Goal: Information Seeking & Learning: Learn about a topic

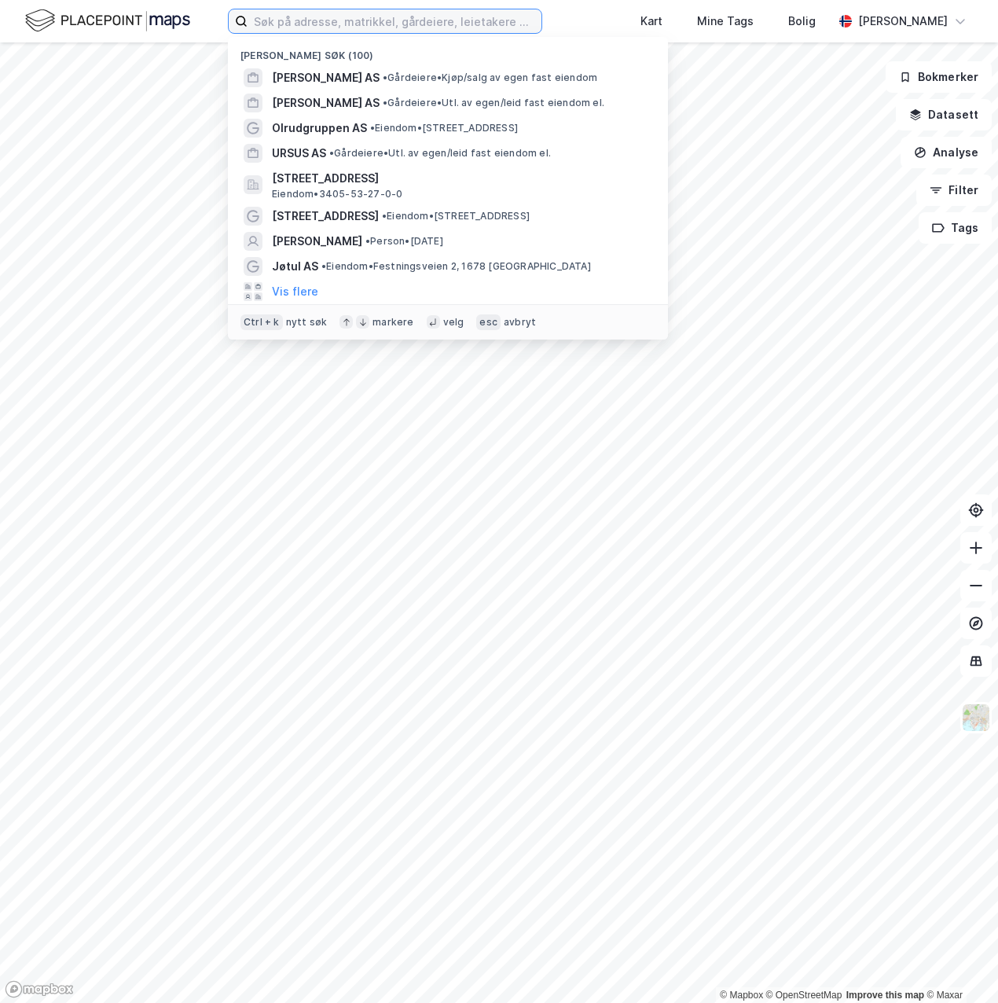
click at [319, 21] on input at bounding box center [395, 21] width 294 height 24
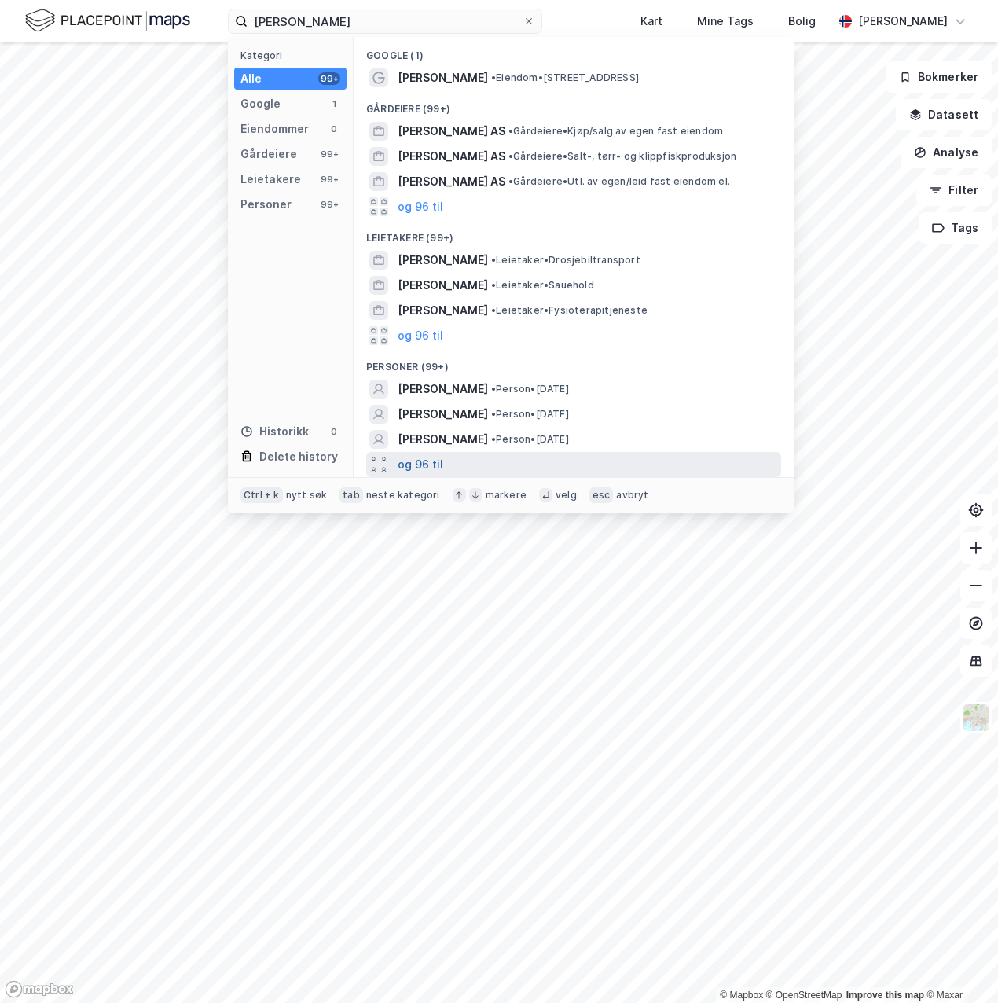
click at [427, 458] on button "og 96 til" at bounding box center [421, 464] width 46 height 19
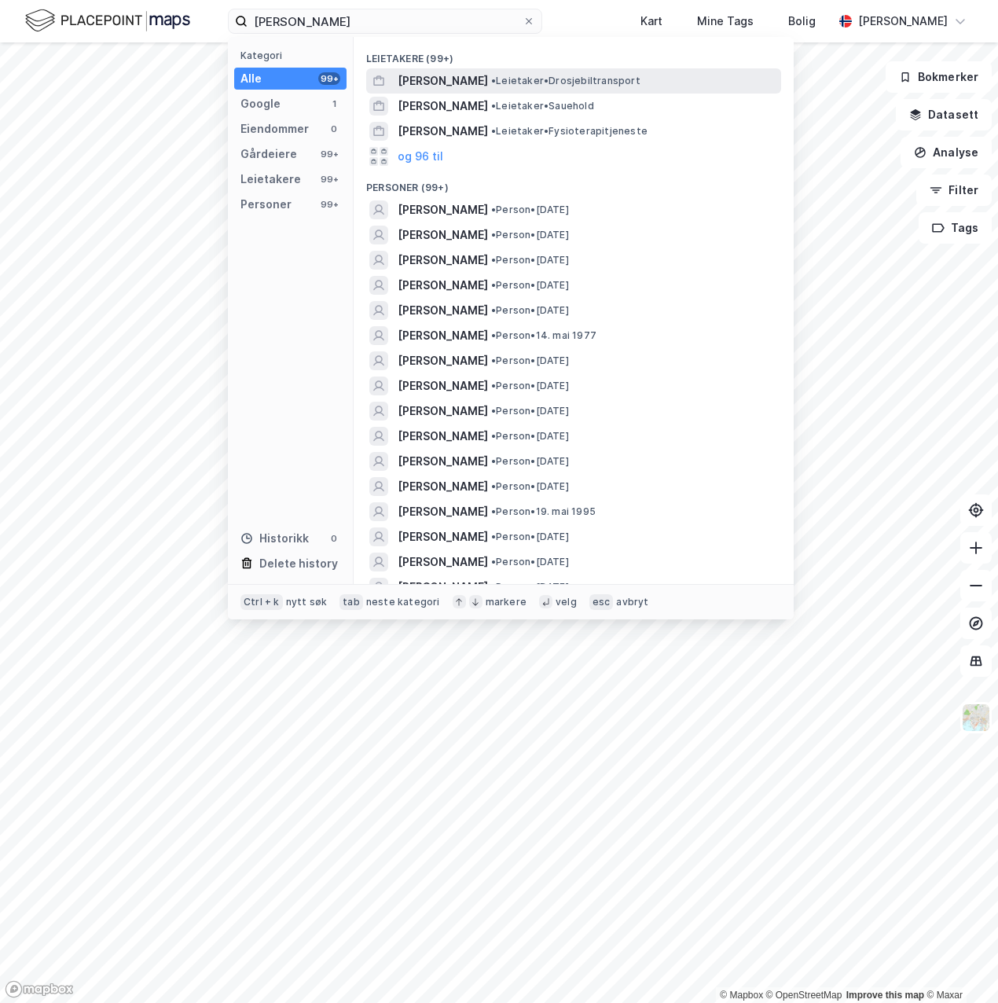
scroll to position [141, 0]
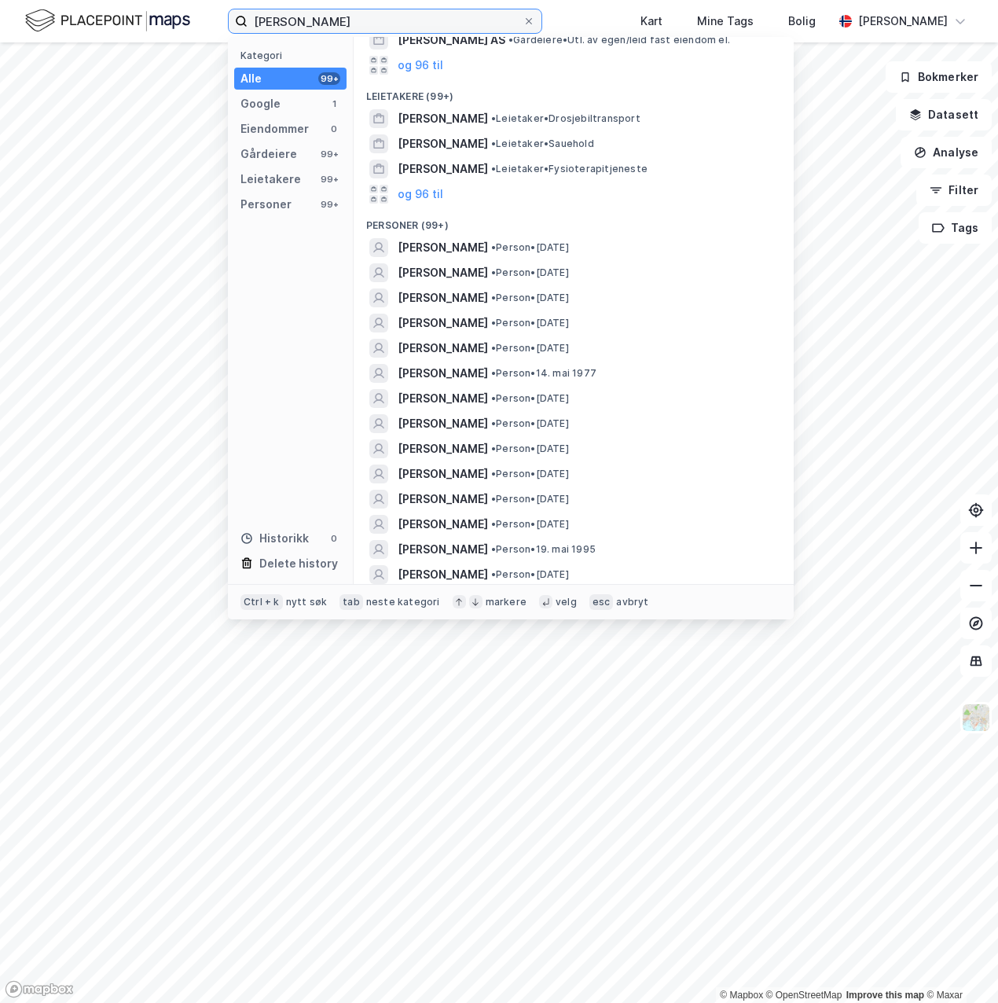
click at [298, 17] on input "[PERSON_NAME]" at bounding box center [385, 21] width 275 height 24
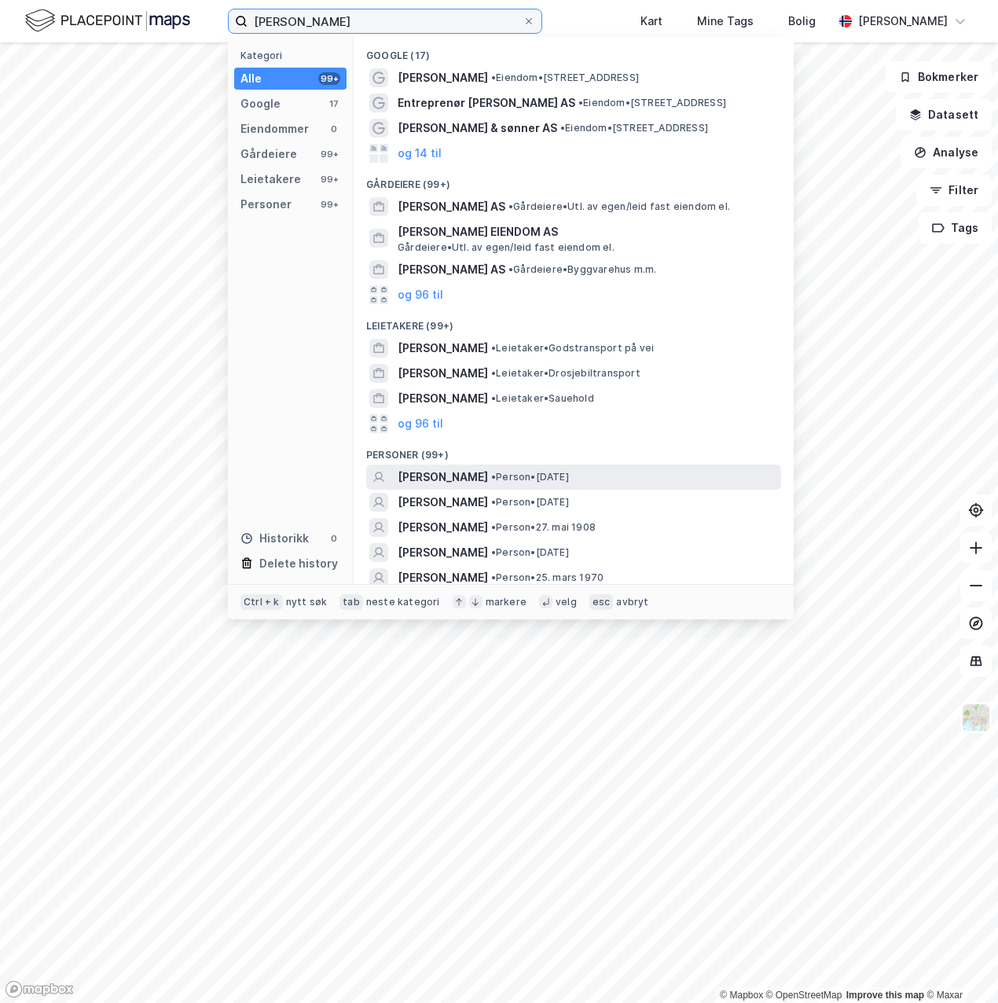
type input "[PERSON_NAME]"
click at [442, 475] on span "[PERSON_NAME]" at bounding box center [443, 477] width 90 height 19
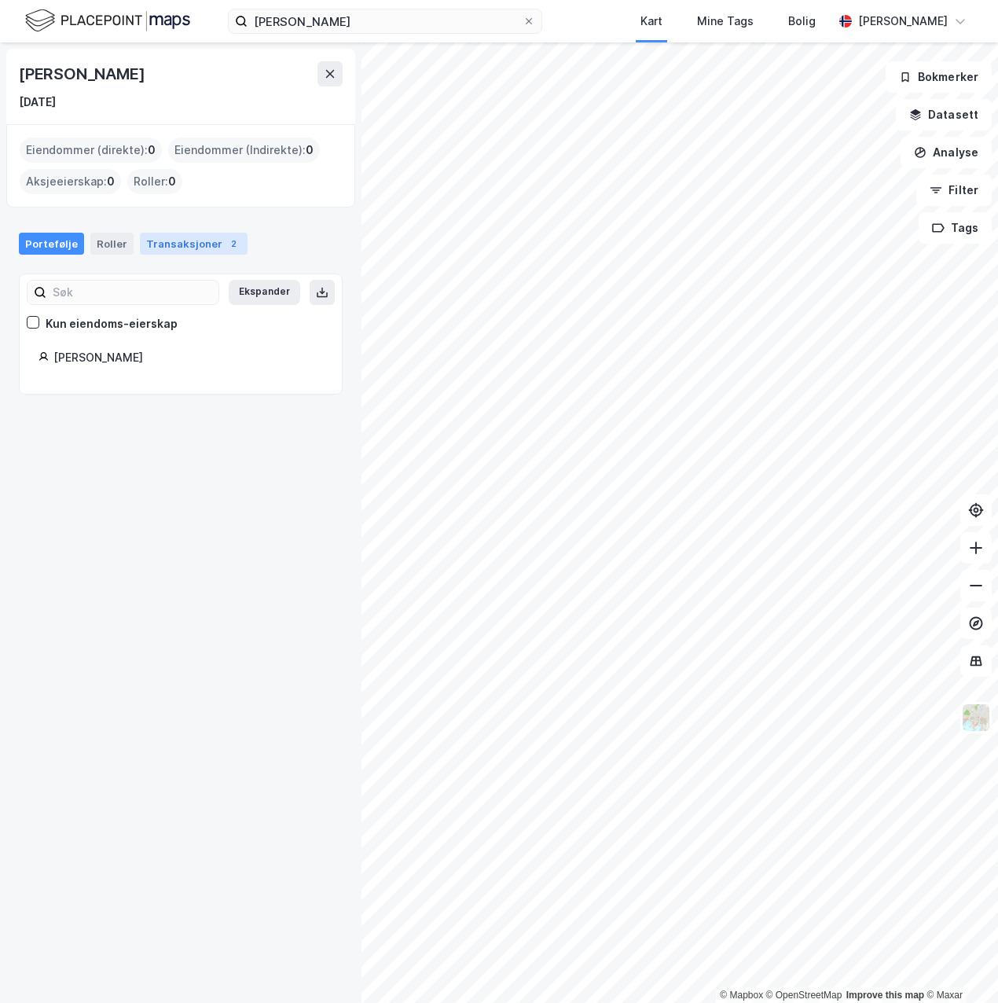
click at [170, 244] on div "Transaksjoner 2" at bounding box center [194, 244] width 108 height 22
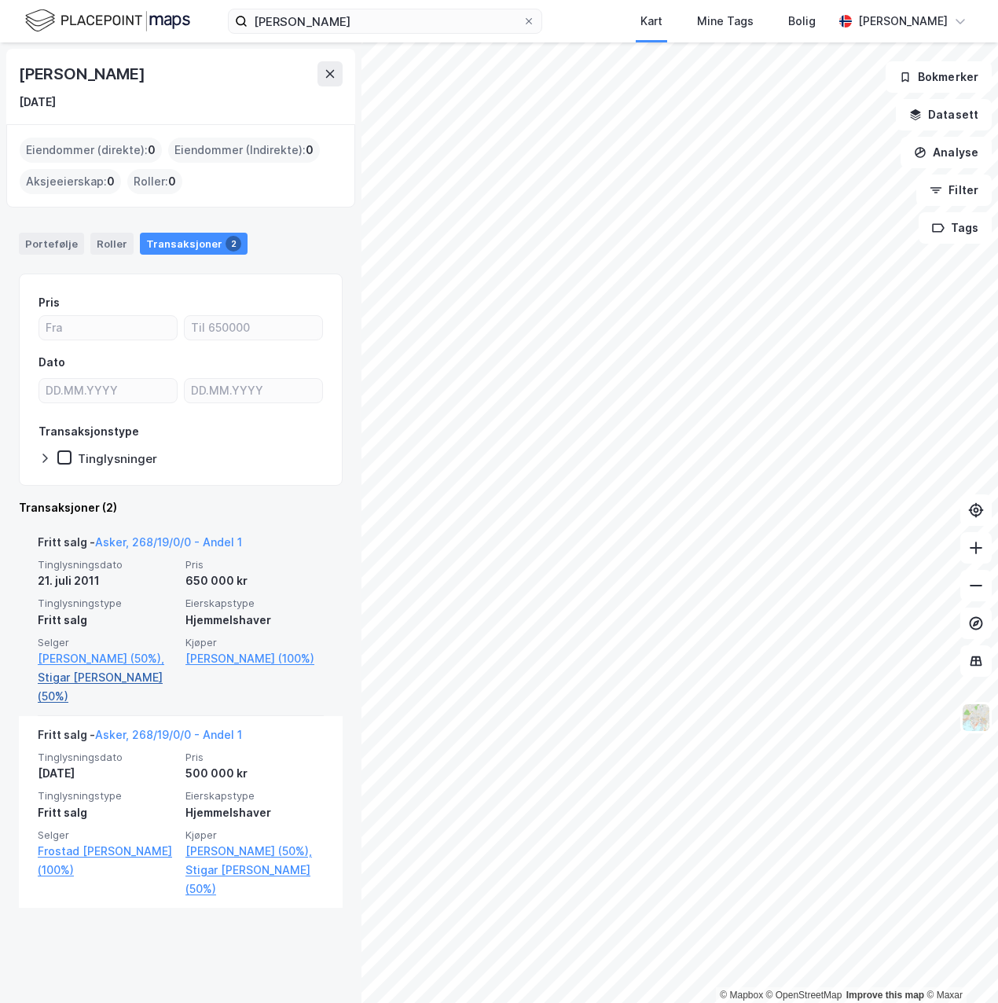
click at [83, 697] on link "Stigar [PERSON_NAME] (50%)" at bounding box center [107, 687] width 138 height 38
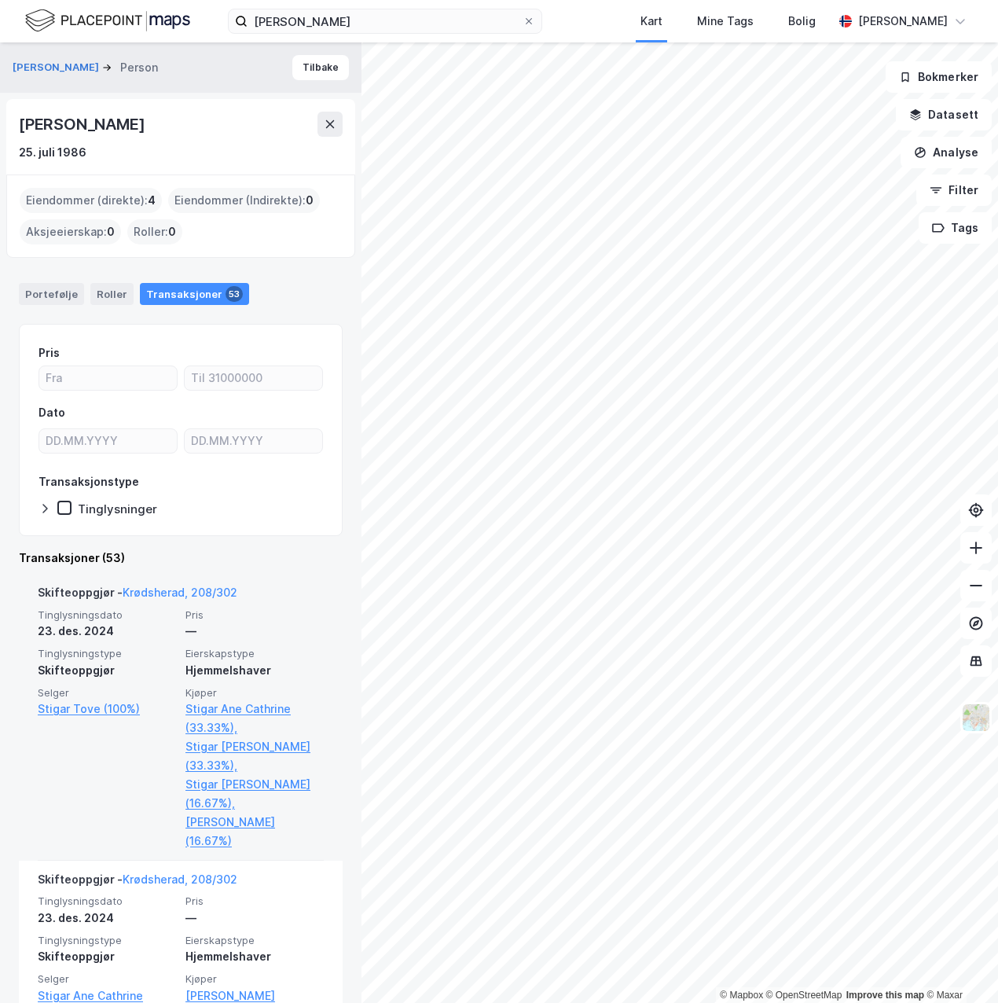
click at [94, 211] on div "Eiendommer (direkte) : 4" at bounding box center [91, 200] width 142 height 25
click at [81, 196] on div "Eiendommer (direkte) : 4" at bounding box center [91, 200] width 142 height 25
click at [61, 292] on div "Portefølje" at bounding box center [51, 294] width 65 height 22
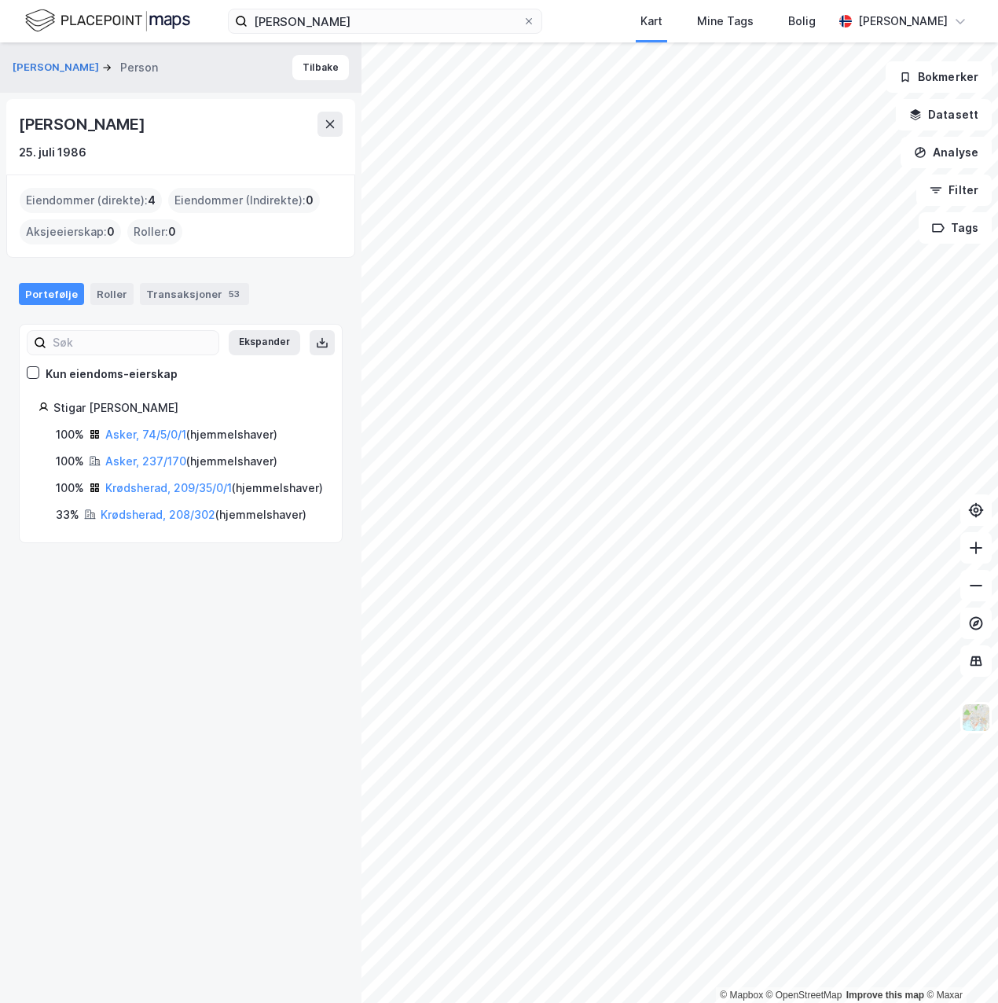
drag, startPoint x: 183, startPoint y: 120, endPoint x: 21, endPoint y: 123, distance: 161.9
click at [21, 123] on div "[PERSON_NAME]" at bounding box center [83, 124] width 129 height 25
click at [148, 120] on div "[PERSON_NAME]" at bounding box center [83, 124] width 129 height 25
click at [139, 431] on link "Asker, 74/5/0/1" at bounding box center [145, 434] width 81 height 13
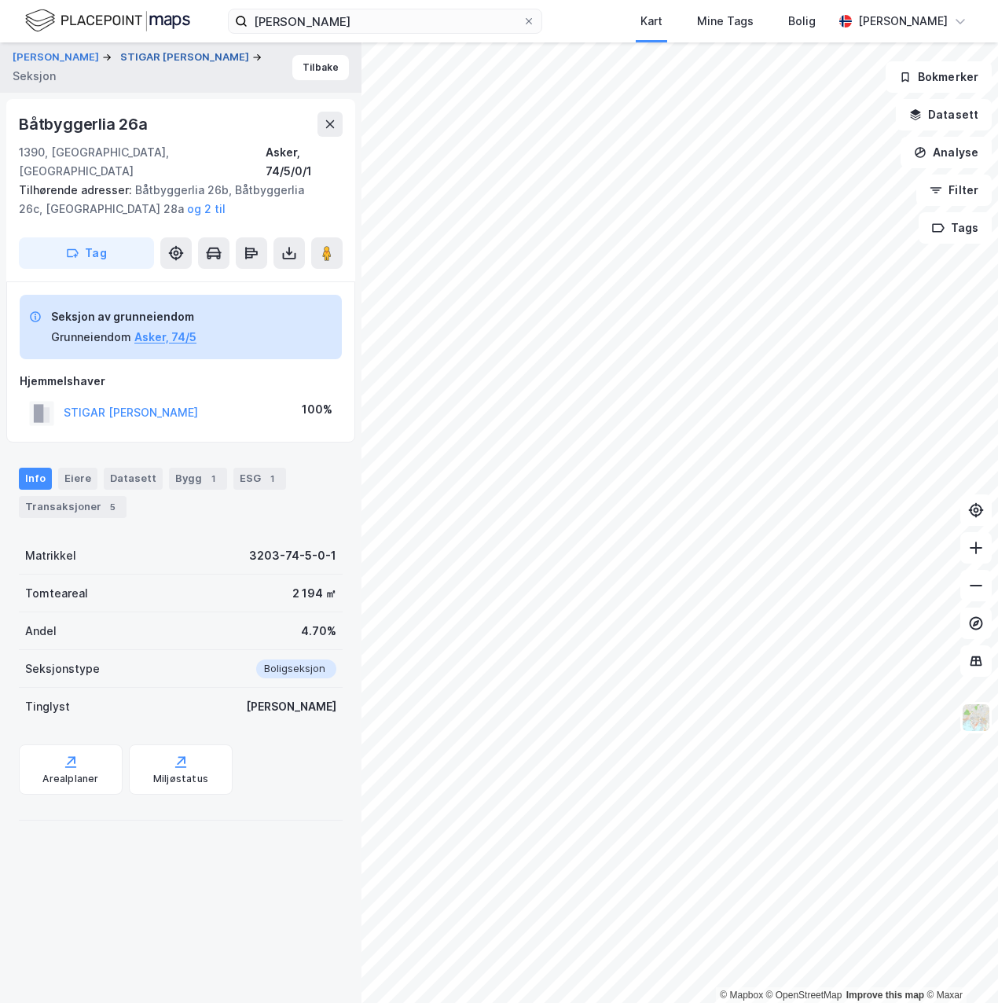
click at [120, 65] on button "STIGAR [PERSON_NAME]" at bounding box center [186, 58] width 132 height 16
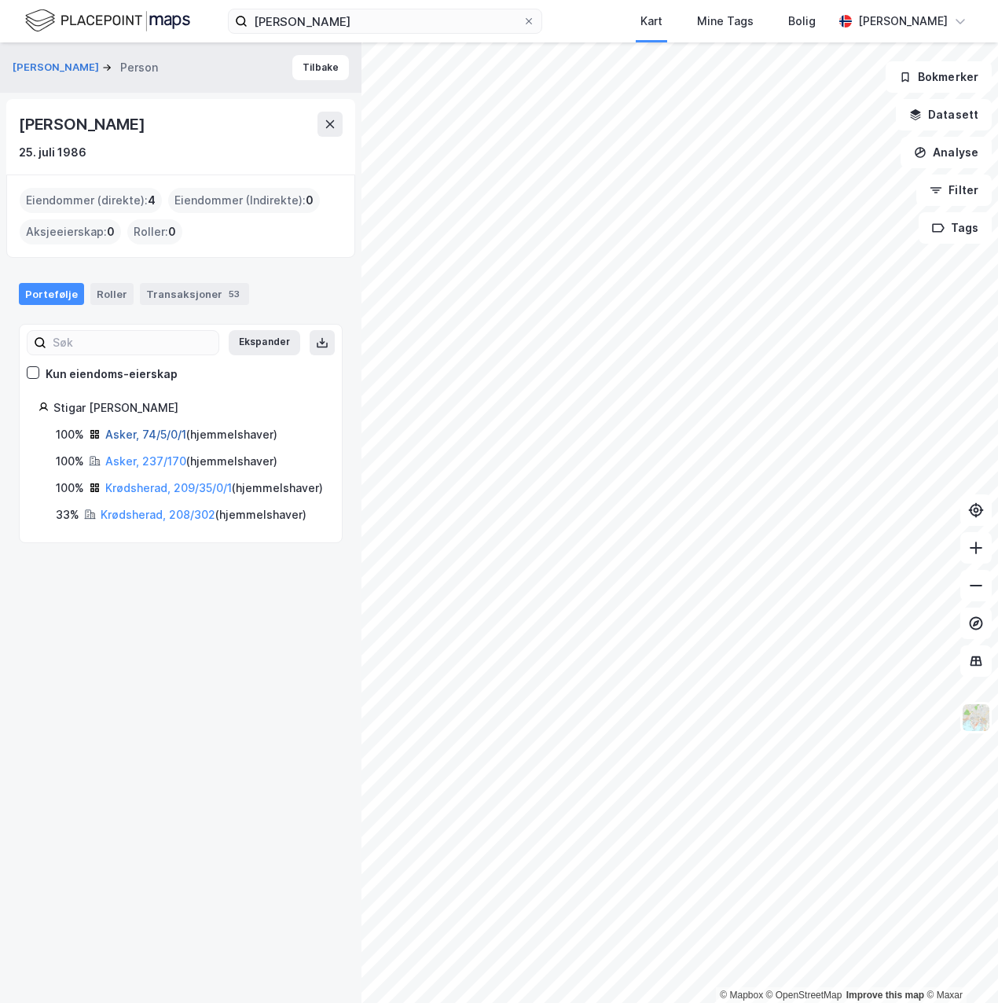
click at [144, 430] on link "Asker, 74/5/0/1" at bounding box center [145, 434] width 81 height 13
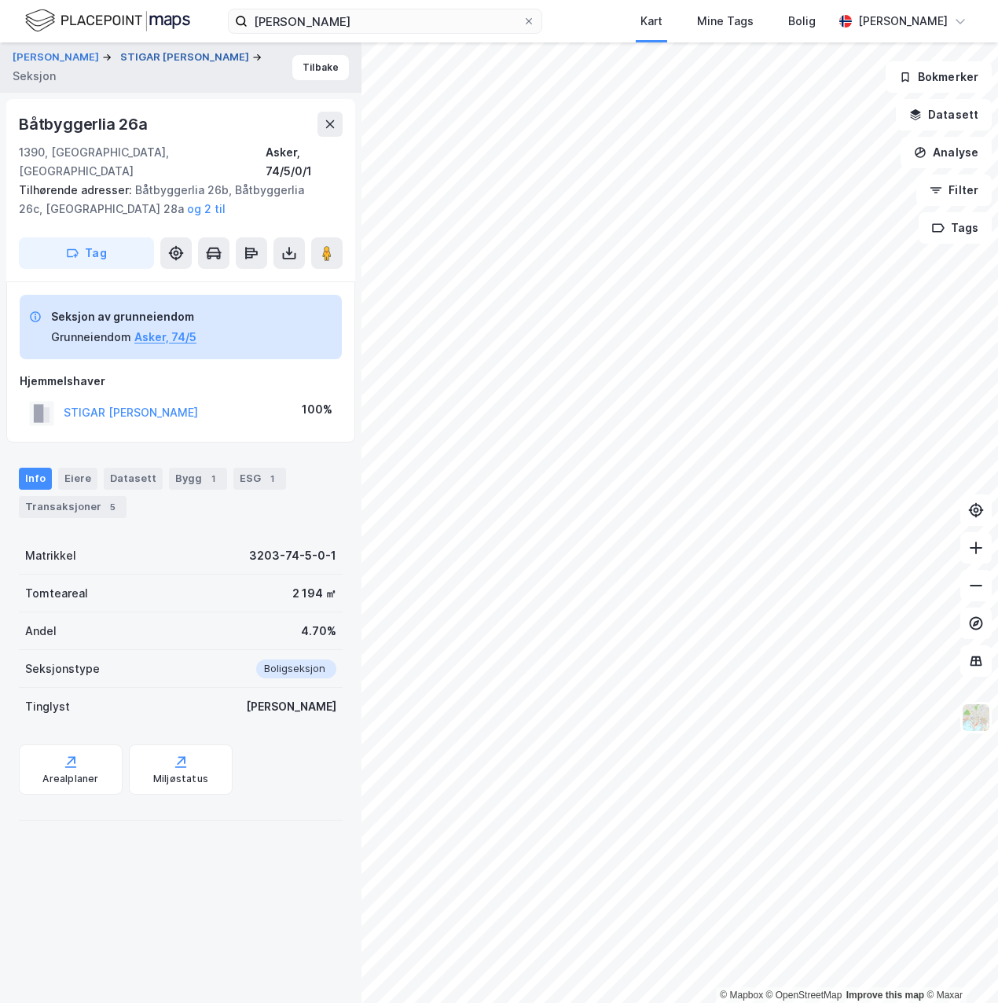
click at [120, 65] on button "STIGAR [PERSON_NAME]" at bounding box center [186, 58] width 132 height 16
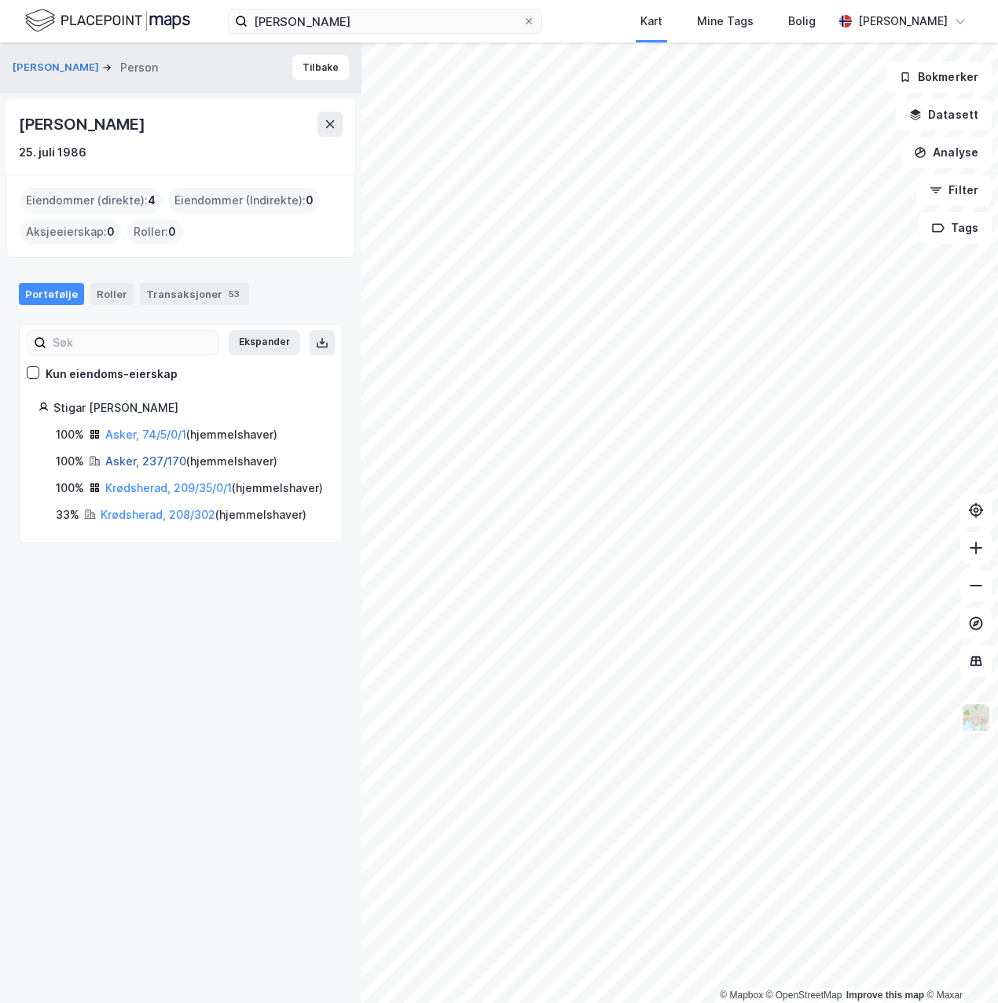
click at [125, 461] on link "Asker, 237/170" at bounding box center [145, 460] width 81 height 13
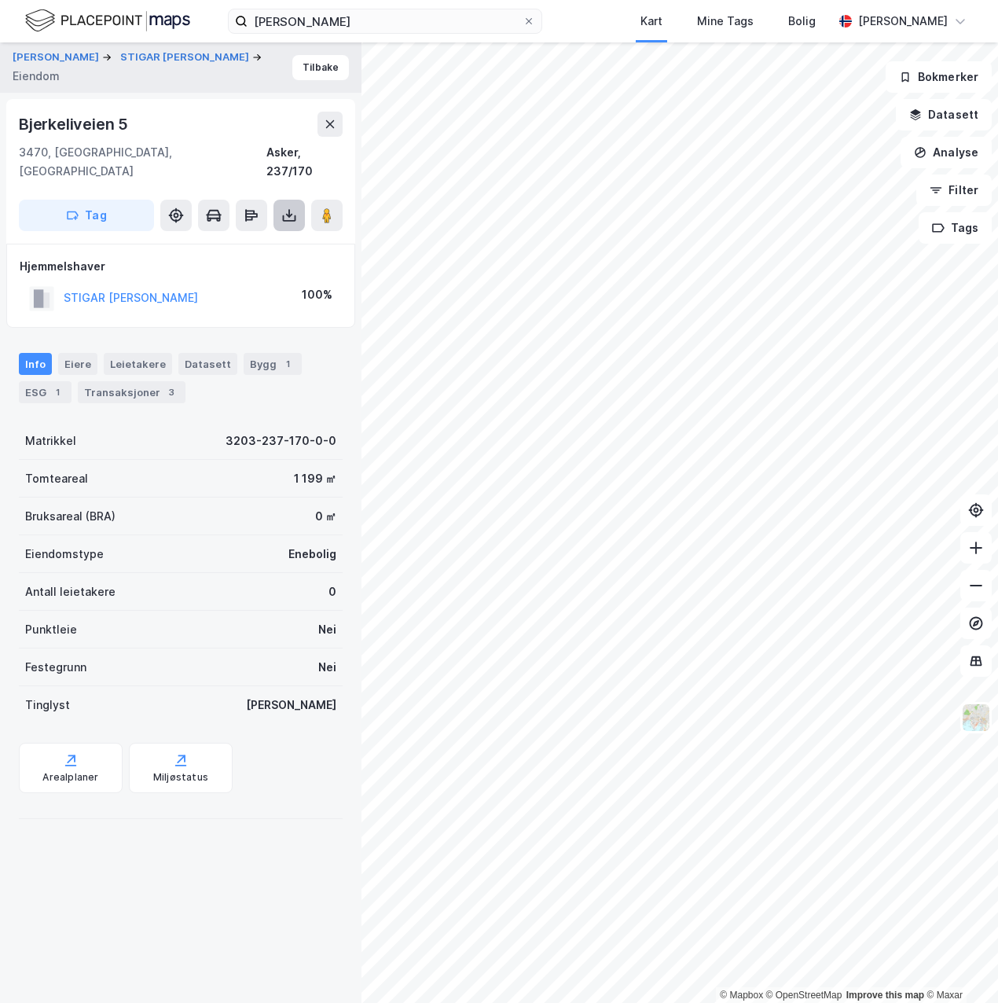
click at [289, 215] on icon at bounding box center [289, 218] width 13 height 6
click at [248, 240] on div "Last ned grunnbok" at bounding box center [211, 246] width 91 height 13
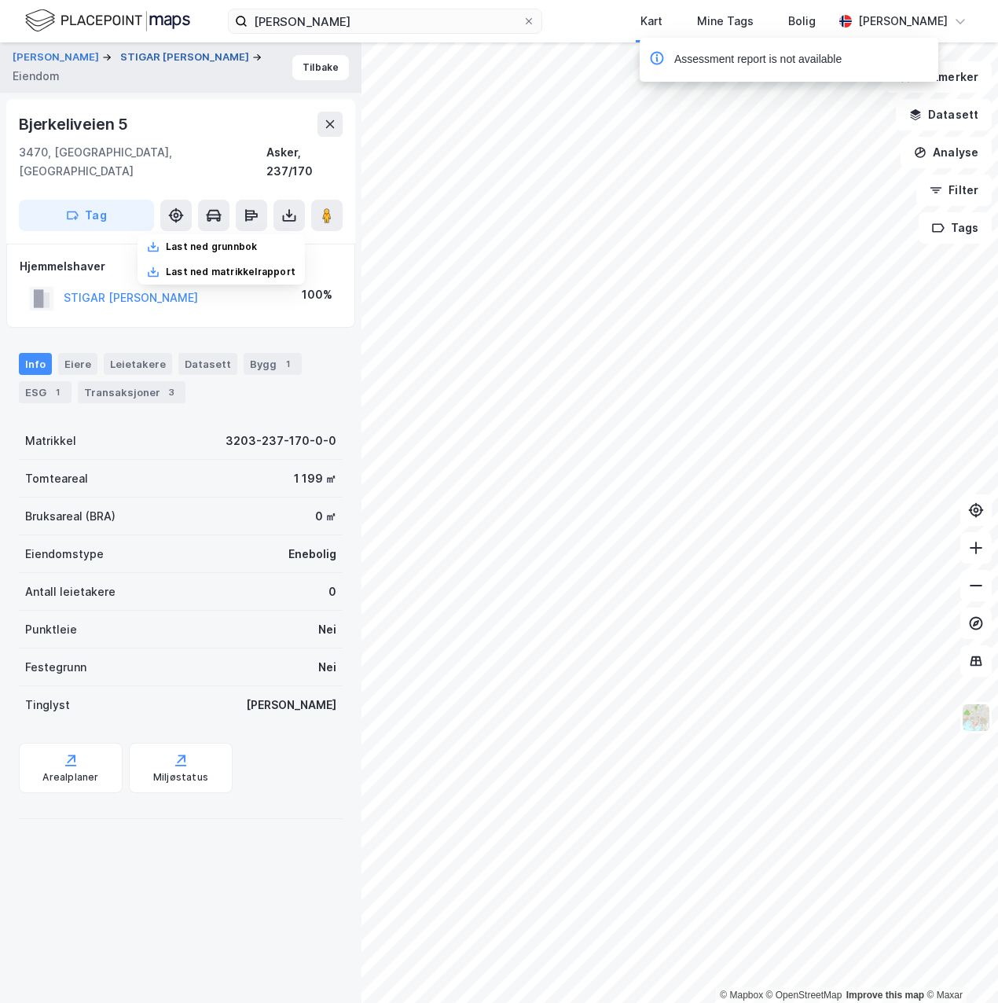
click at [120, 65] on button "STIGAR [PERSON_NAME]" at bounding box center [186, 58] width 132 height 16
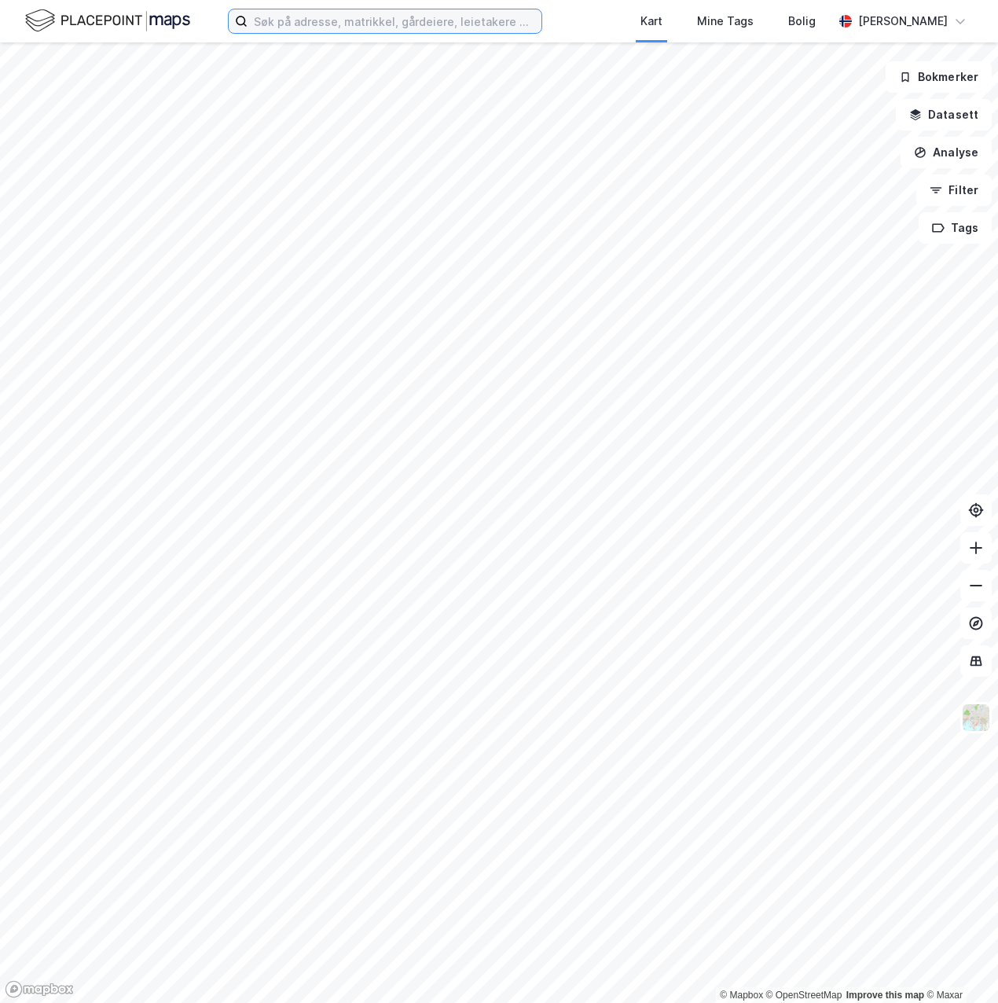
click at [377, 21] on input at bounding box center [395, 21] width 294 height 24
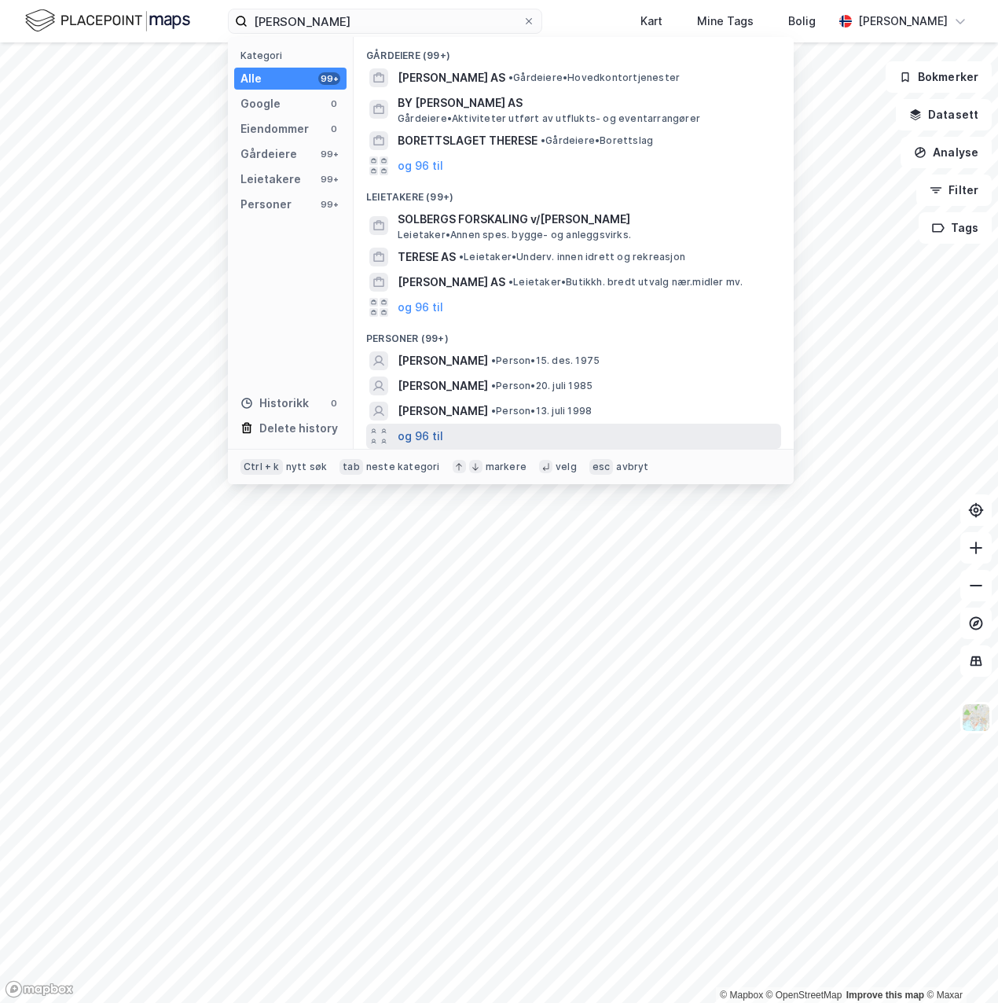
click at [436, 431] on button "og 96 til" at bounding box center [421, 436] width 46 height 19
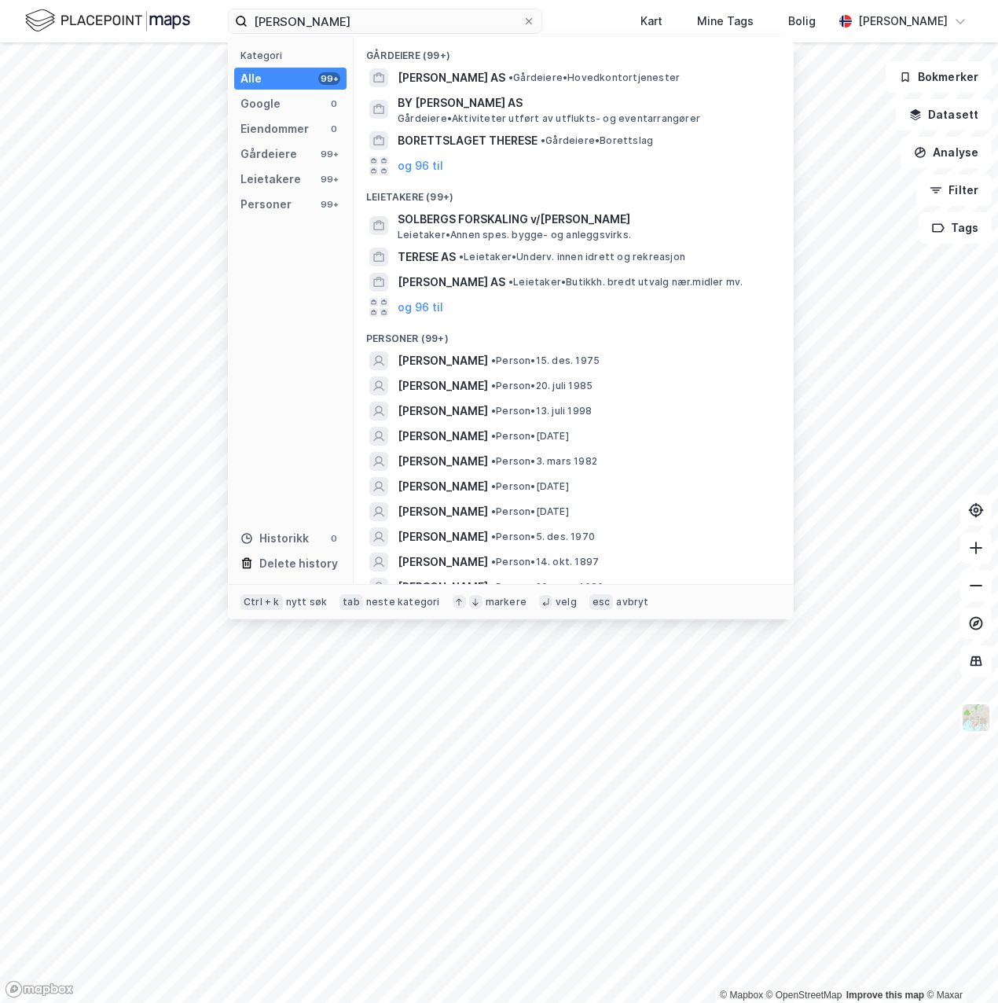
click at [436, 431] on span "THERESE SOLBERG" at bounding box center [443, 436] width 90 height 19
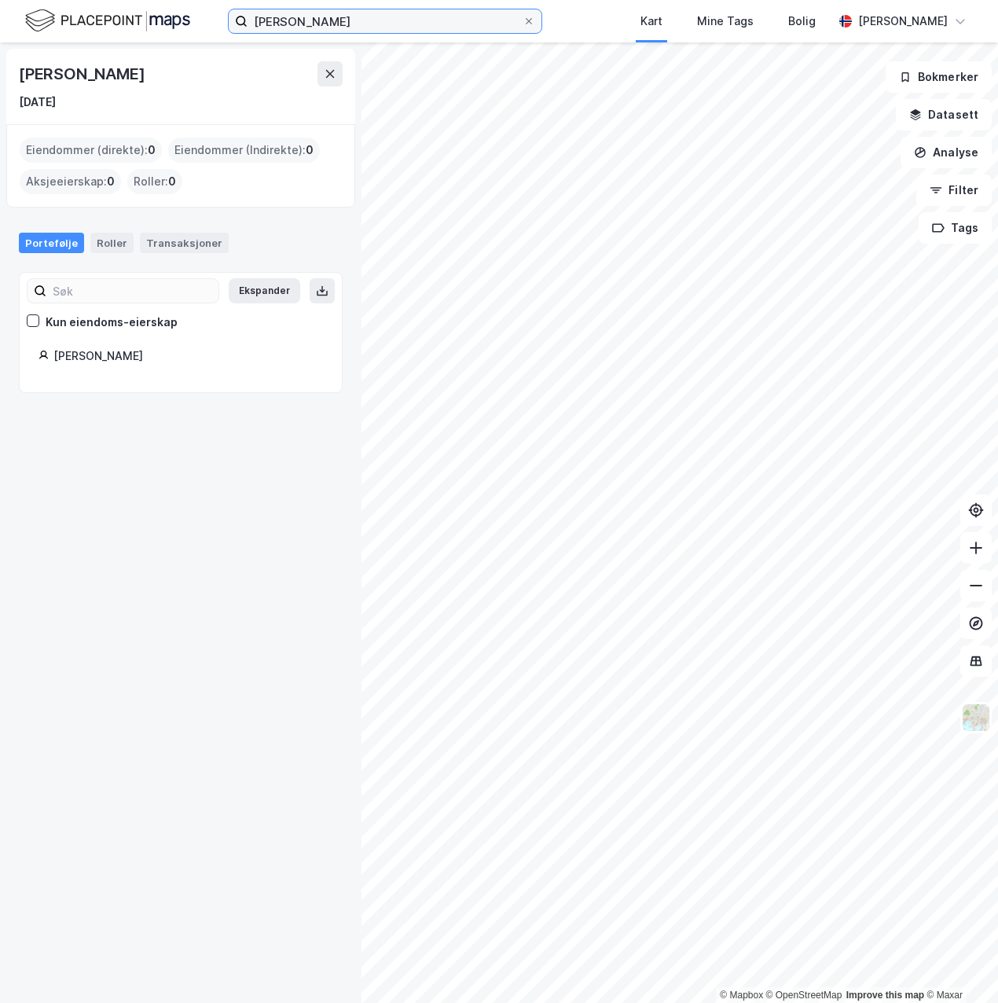
click at [390, 13] on input "therese solberg" at bounding box center [385, 21] width 275 height 24
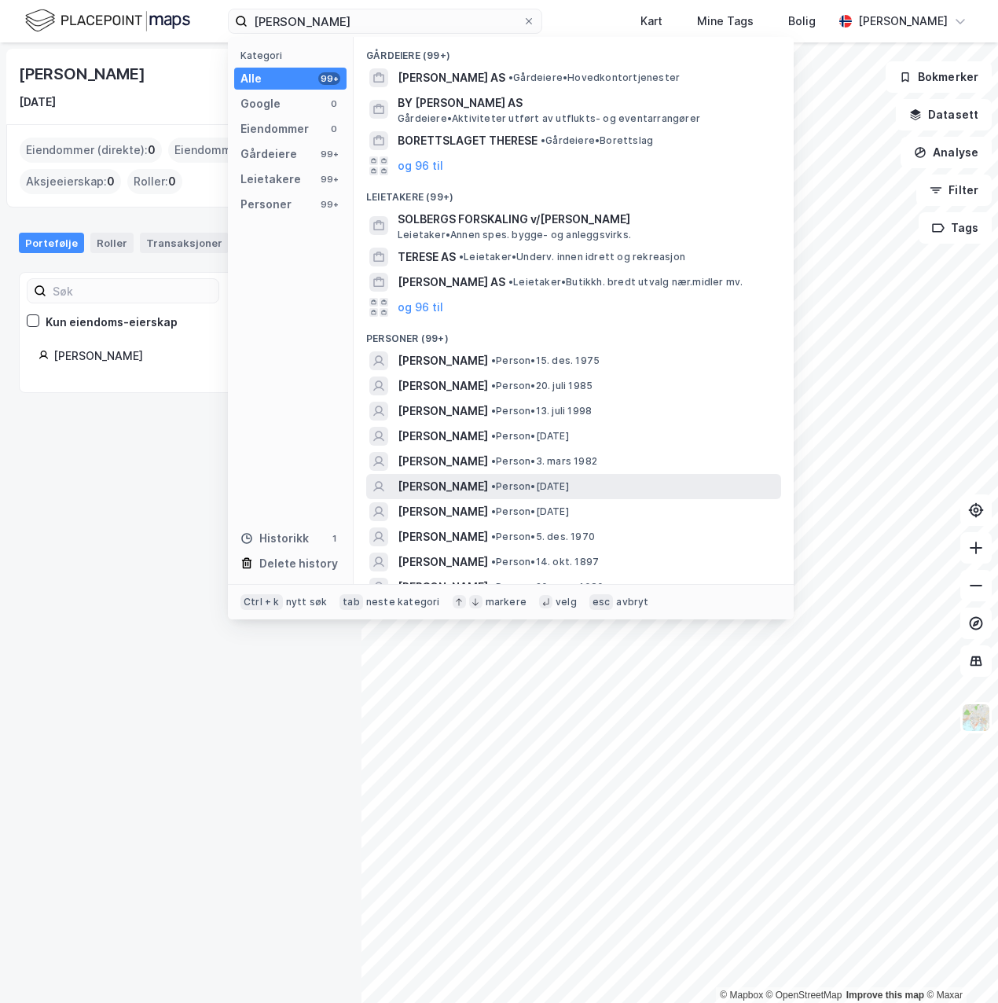
click at [542, 479] on div "THERESE SOLBERG • Person • 15. sep. 1991" at bounding box center [588, 486] width 380 height 19
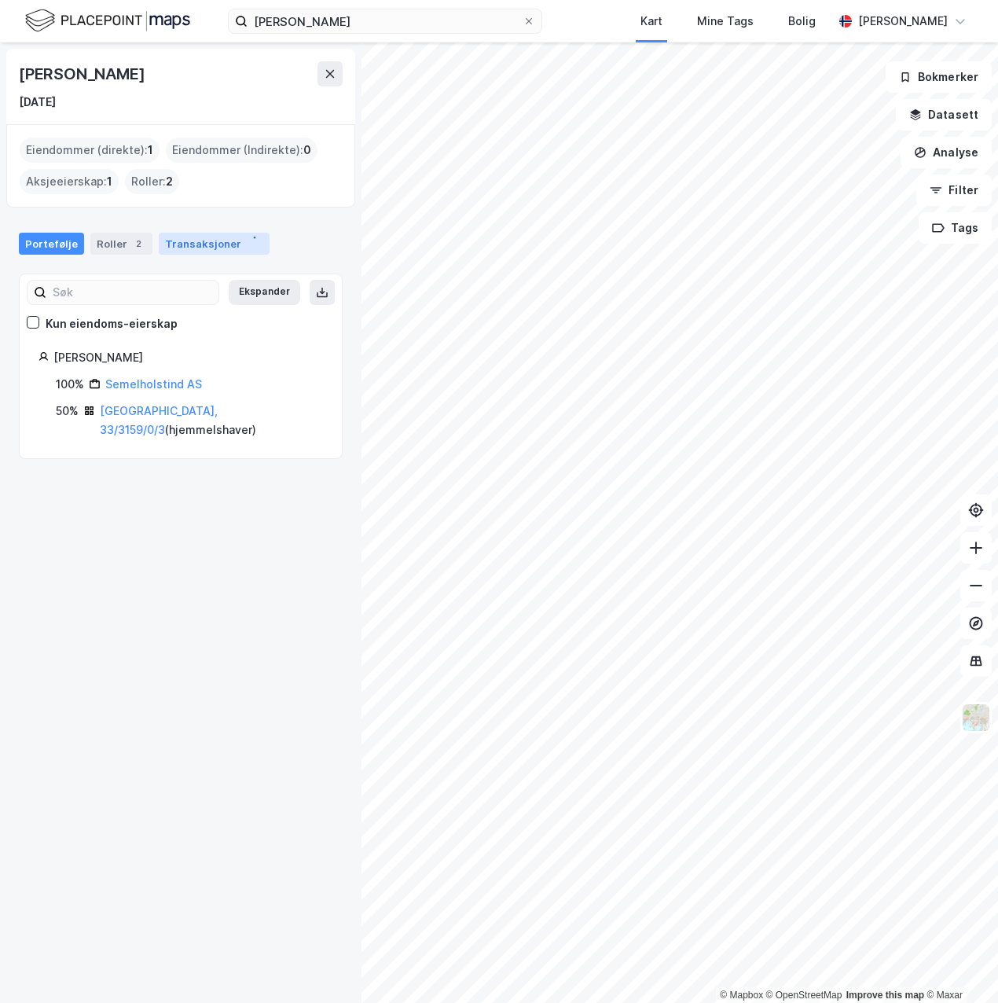
click at [194, 240] on div "Transaksjoner" at bounding box center [214, 244] width 111 height 22
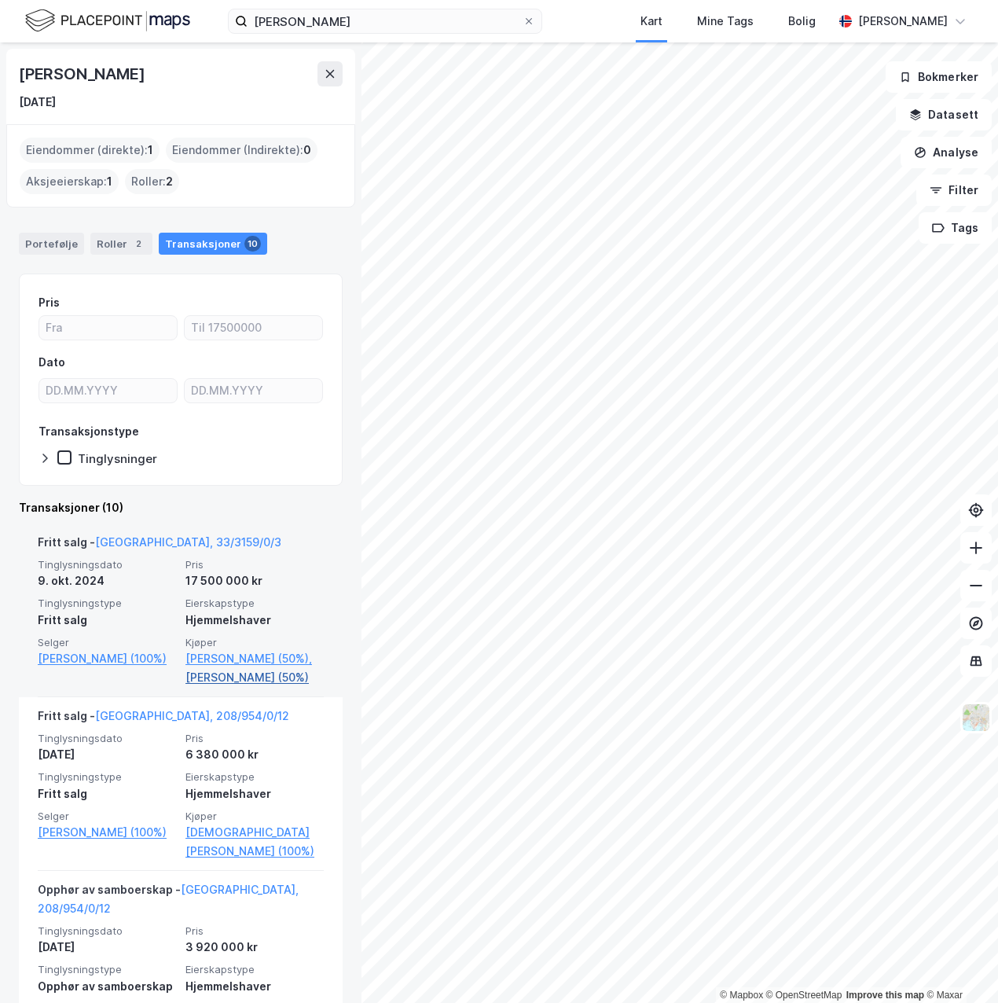
click at [240, 674] on link "Rønneberg Jacob (50%)" at bounding box center [254, 677] width 138 height 19
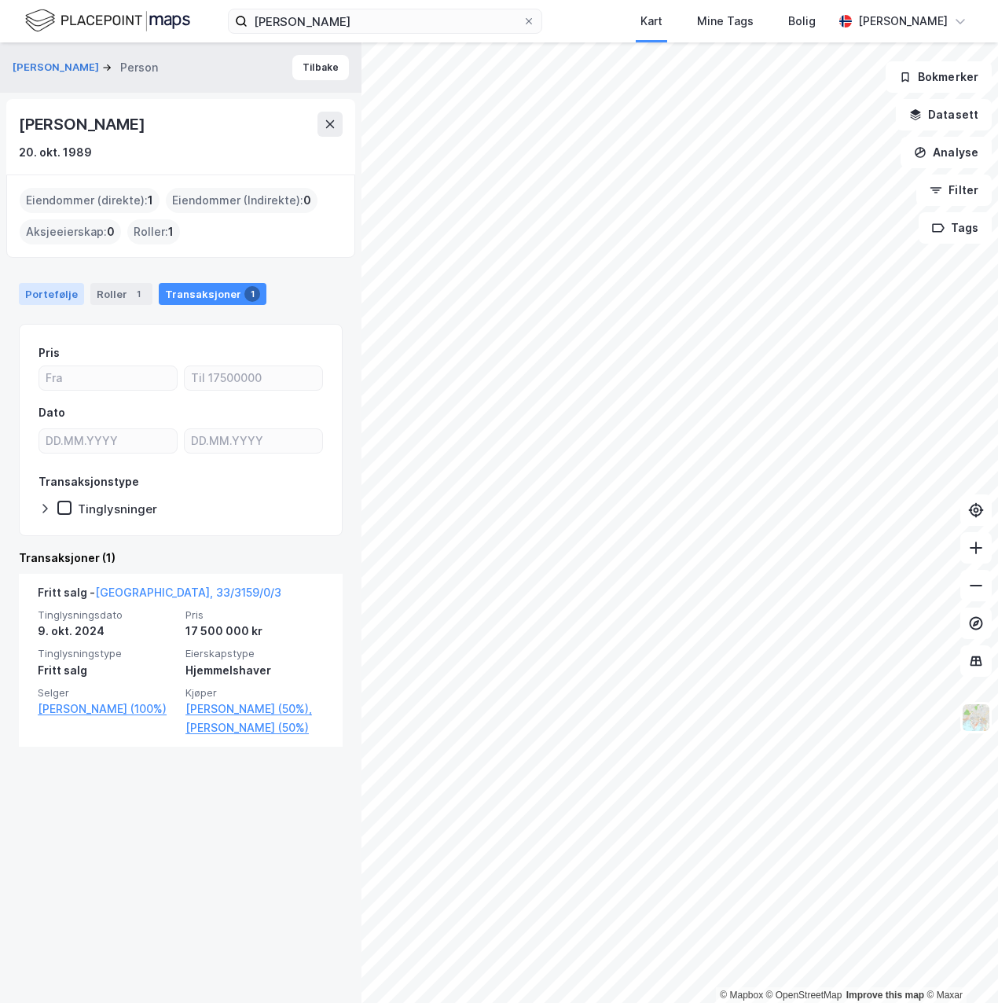
click at [53, 287] on div "Portefølje" at bounding box center [51, 294] width 65 height 22
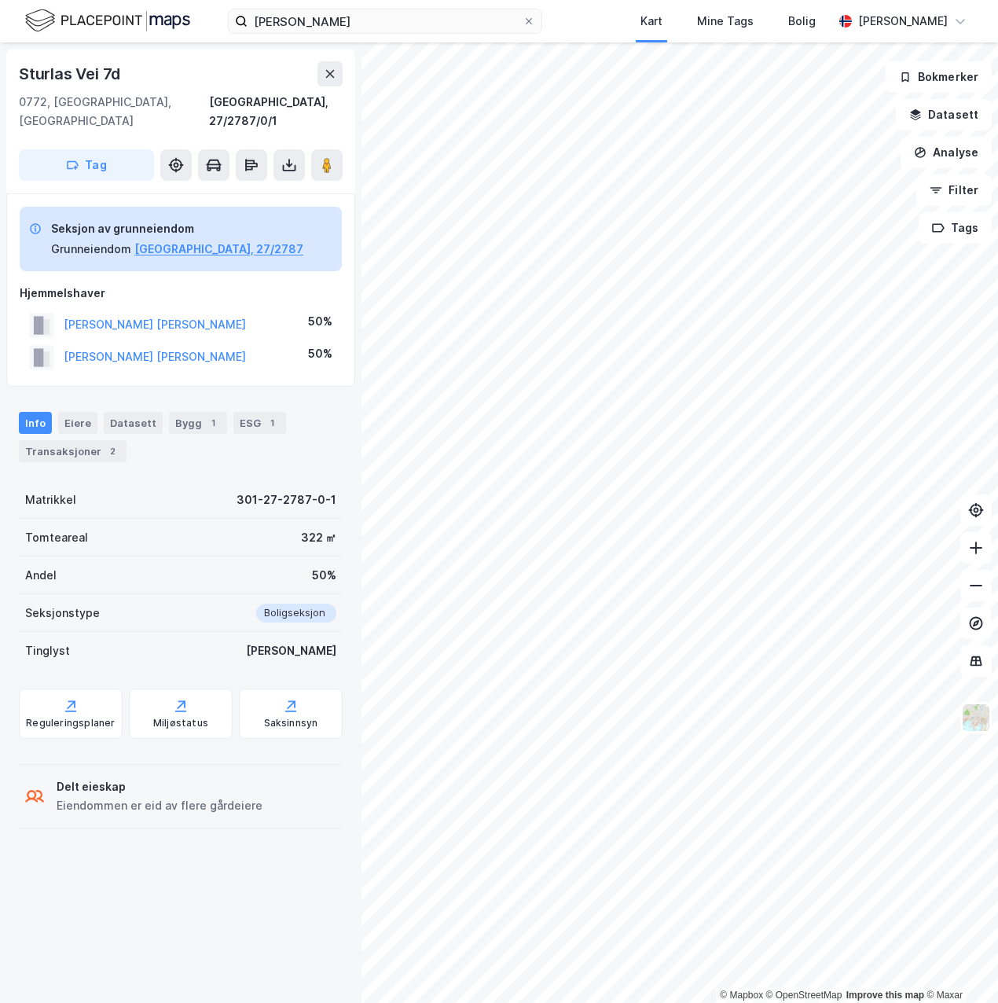
click at [403, 34] on div "therese solberg Kart Mine Tags Bolig Trygve Valeur Botnen" at bounding box center [499, 21] width 998 height 42
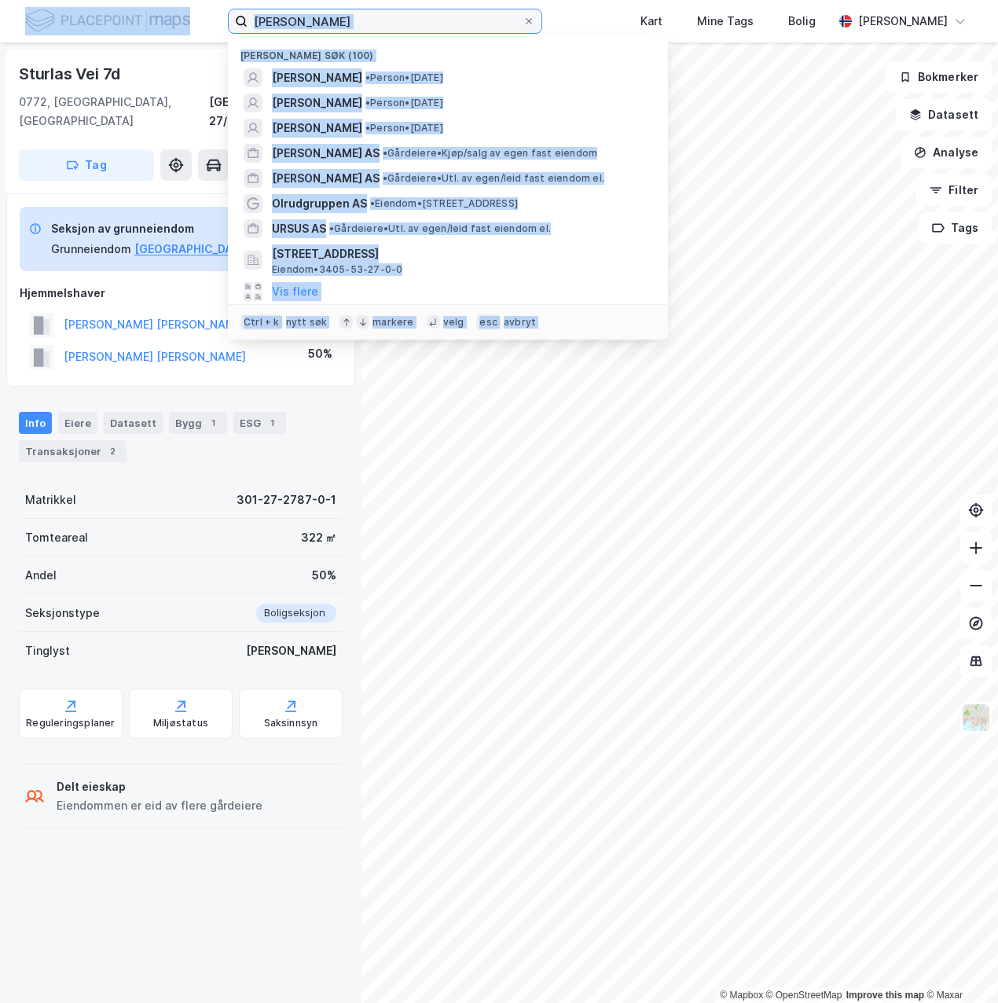
drag, startPoint x: 403, startPoint y: 34, endPoint x: 400, endPoint y: 23, distance: 11.4
click at [400, 23] on input "therese solberg" at bounding box center [385, 21] width 275 height 24
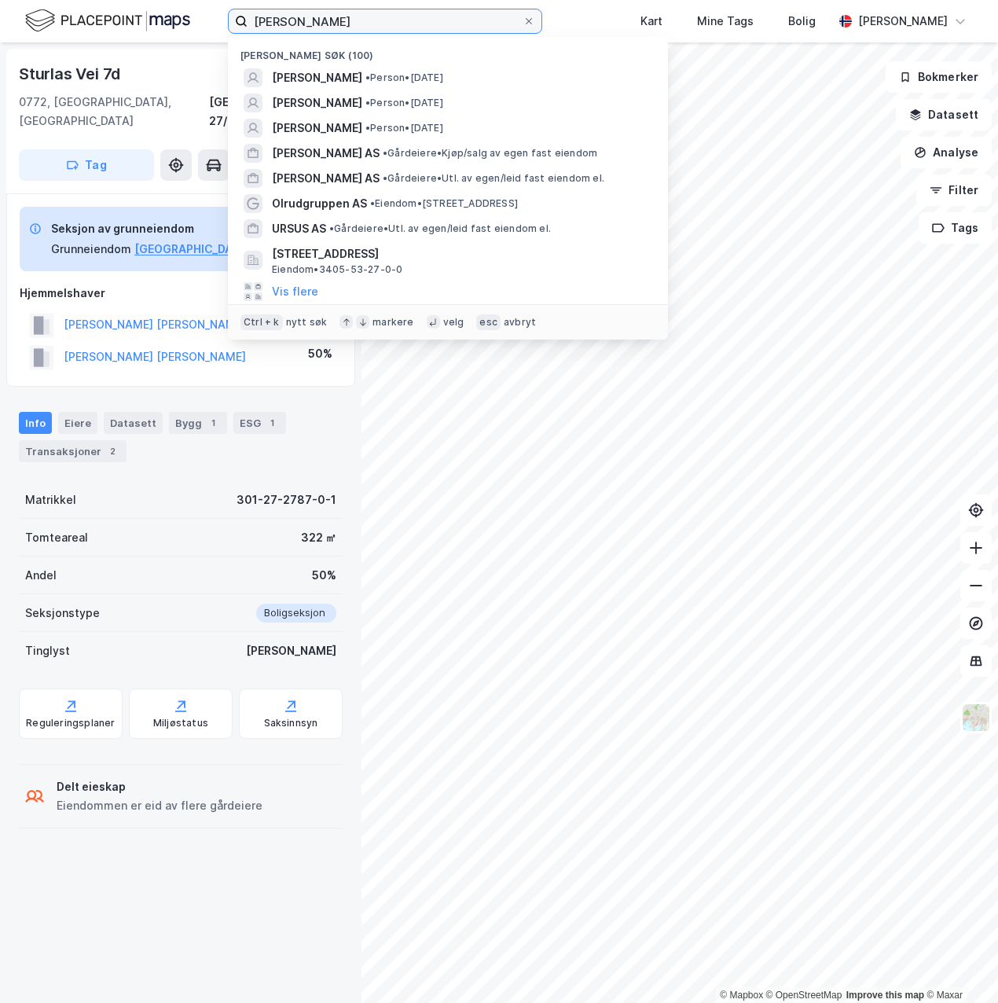
click at [400, 23] on input "therese solberg" at bounding box center [385, 21] width 275 height 24
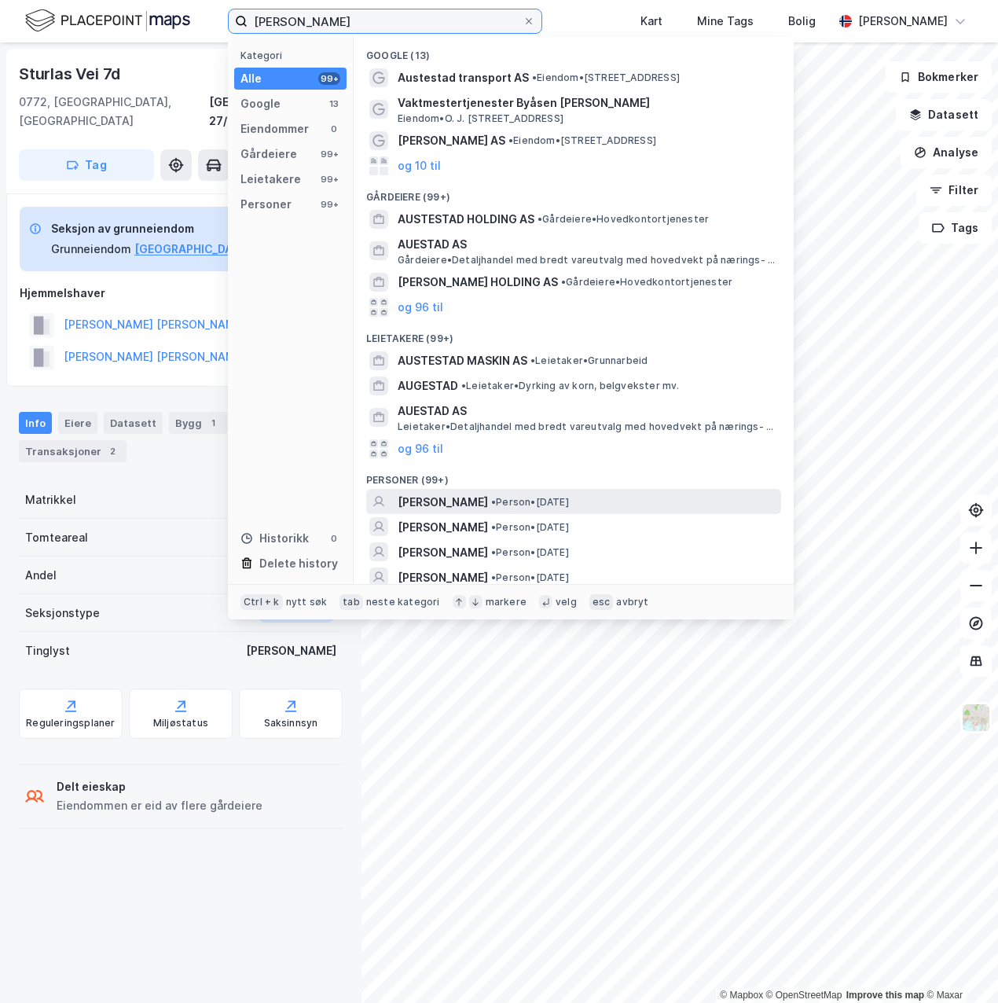
type input "morten austestad"
click at [457, 494] on span "MORTEN AUSTESTAD" at bounding box center [443, 502] width 90 height 19
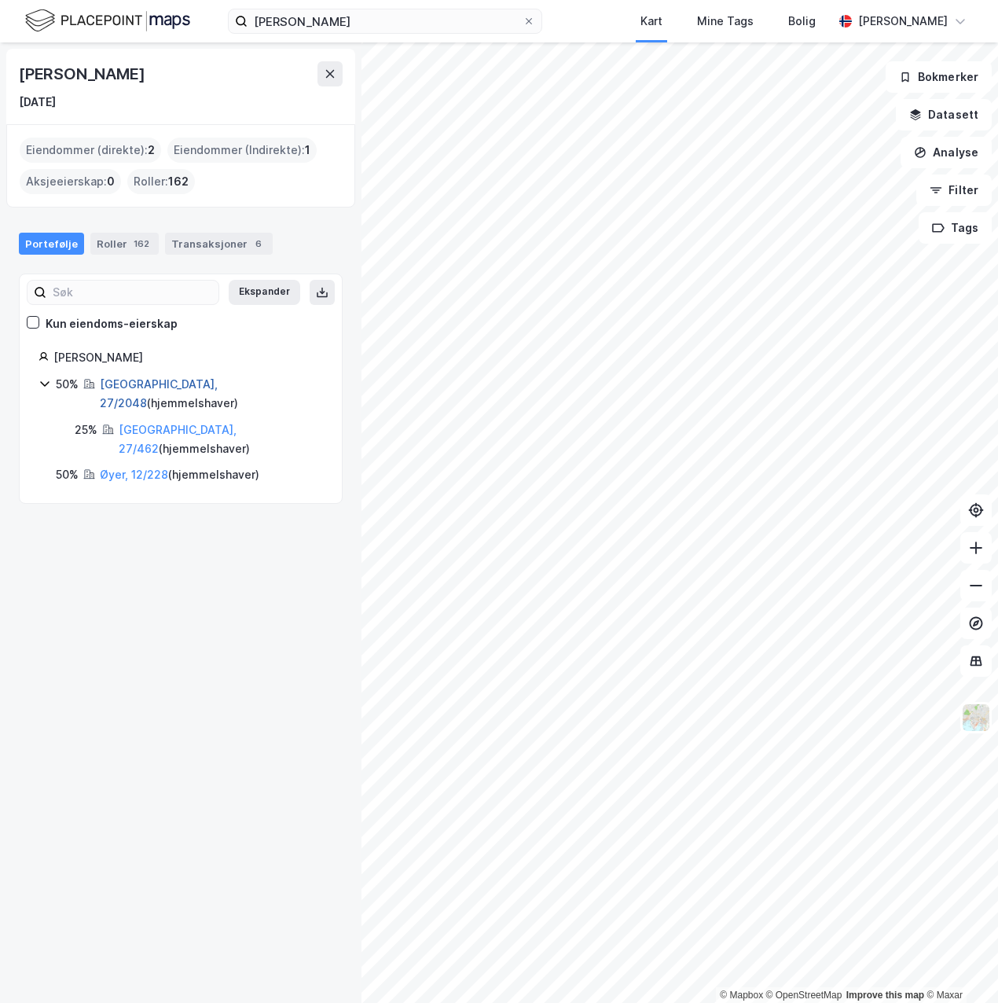
click at [148, 383] on link "Oslo, 27/2048" at bounding box center [159, 393] width 118 height 32
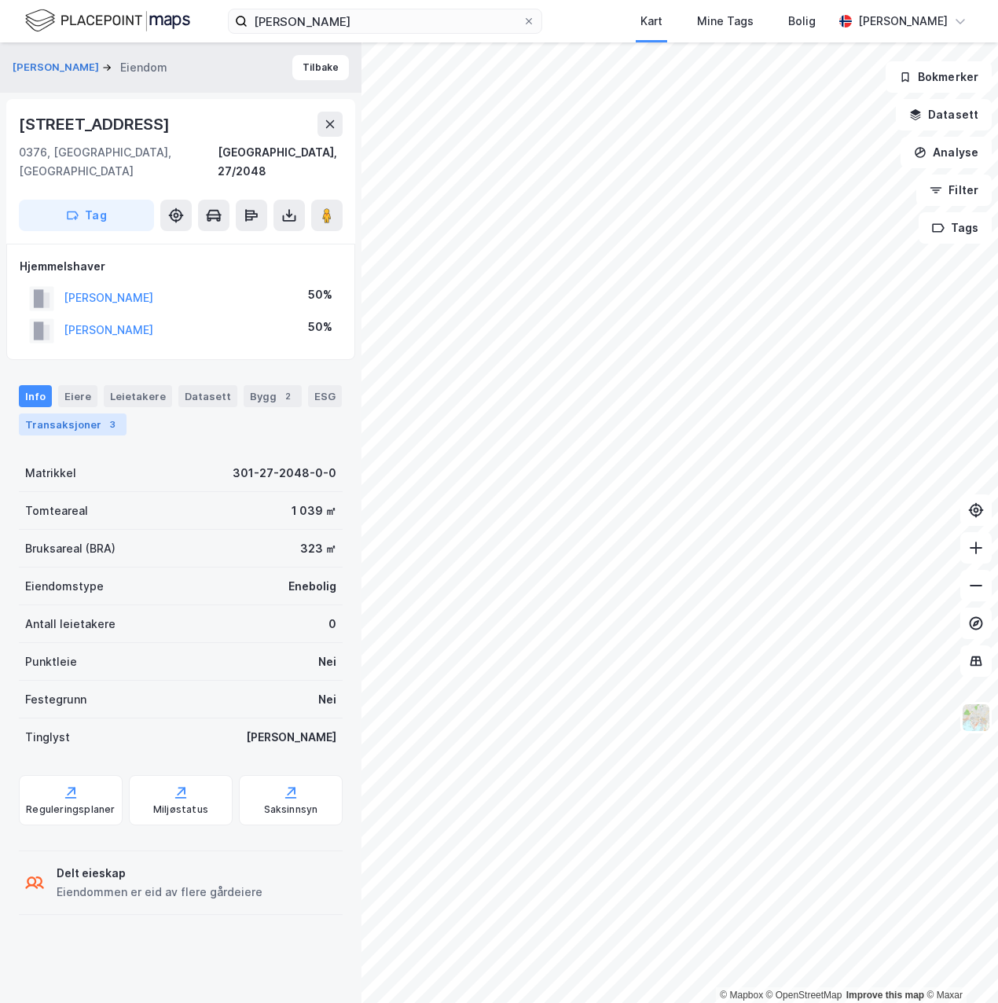
click at [82, 413] on div "Transaksjoner 3" at bounding box center [73, 424] width 108 height 22
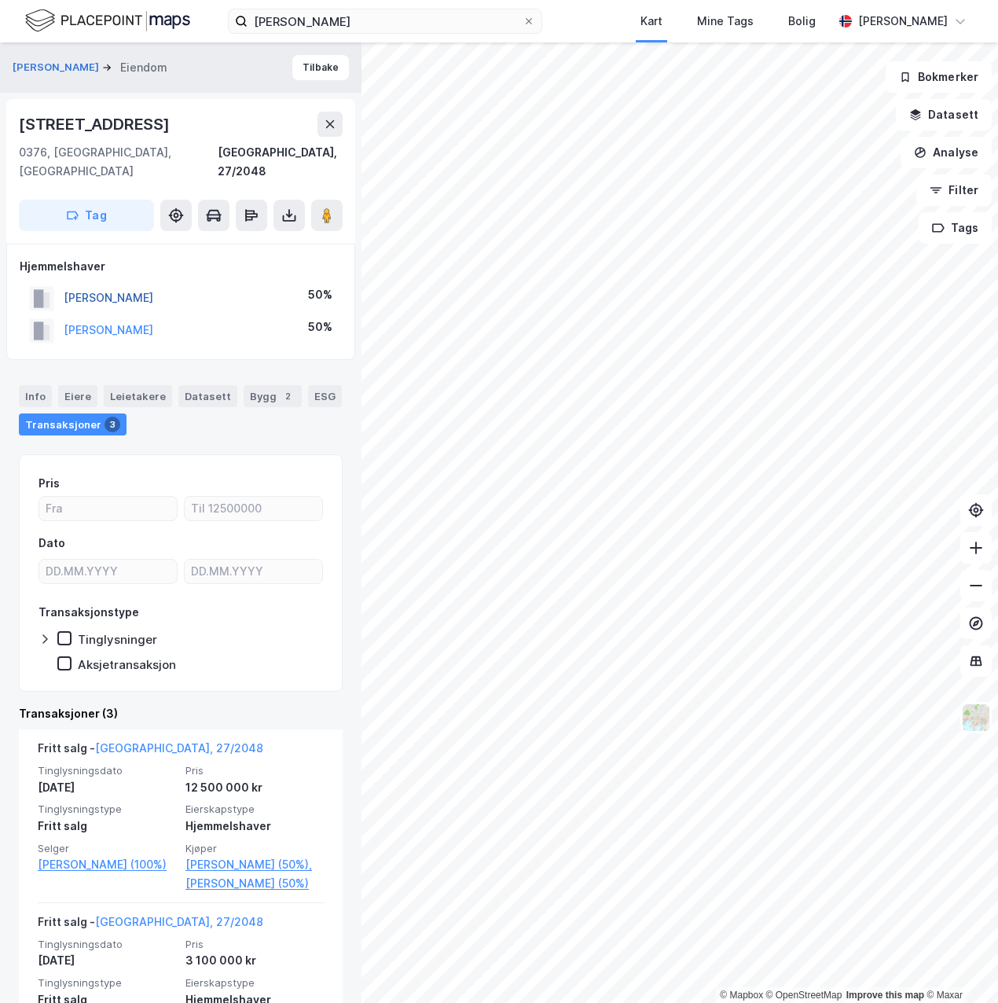
click at [0, 0] on button "AUSTESTAD CAMILLA SOLVANG" at bounding box center [0, 0] width 0 height 0
